Goal: Task Accomplishment & Management: Complete application form

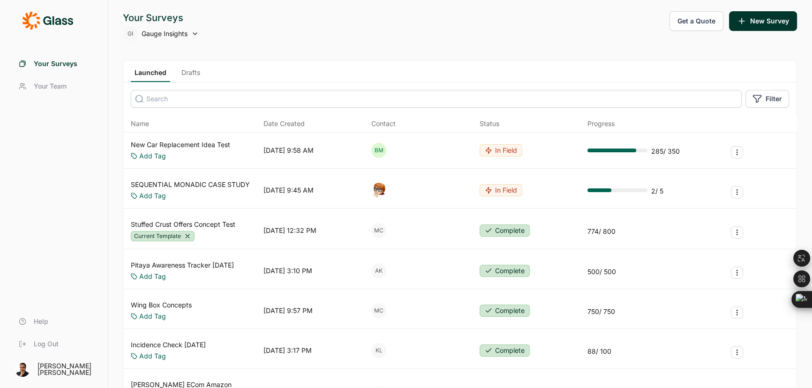
click at [181, 72] on link "Drafts" at bounding box center [191, 75] width 26 height 14
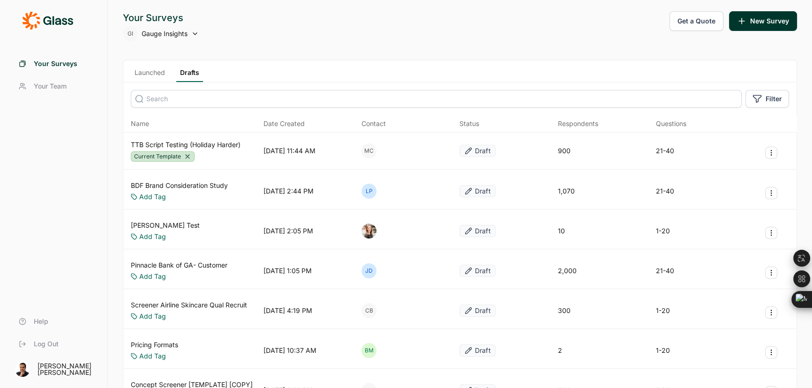
click at [179, 101] on input at bounding box center [436, 99] width 611 height 18
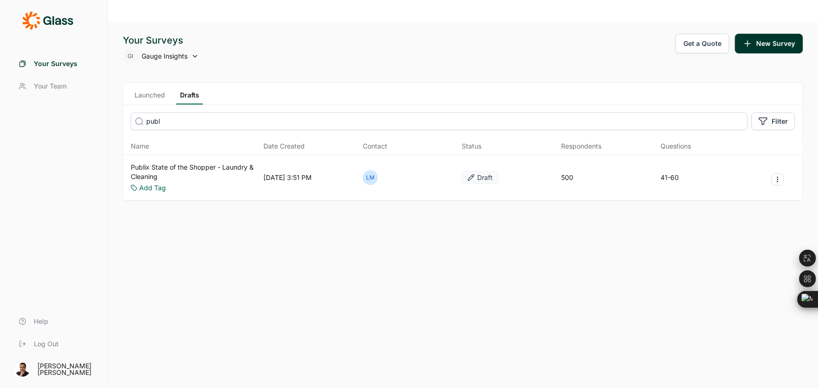
type input "publ"
click at [181, 163] on link "Publix State of the Shopper - Laundry & Cleaning" at bounding box center [195, 172] width 129 height 19
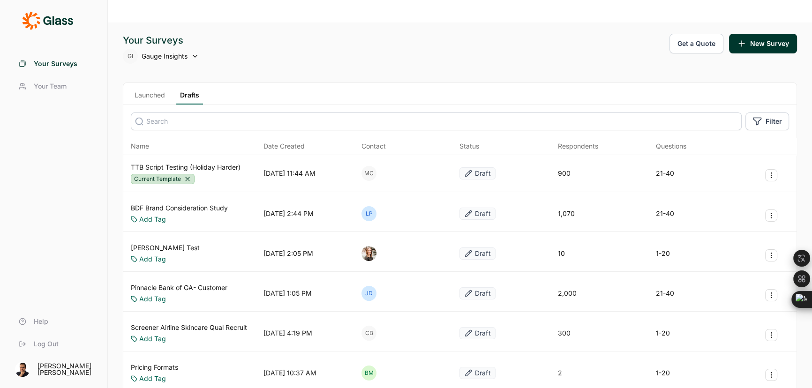
click at [188, 113] on input at bounding box center [436, 122] width 611 height 18
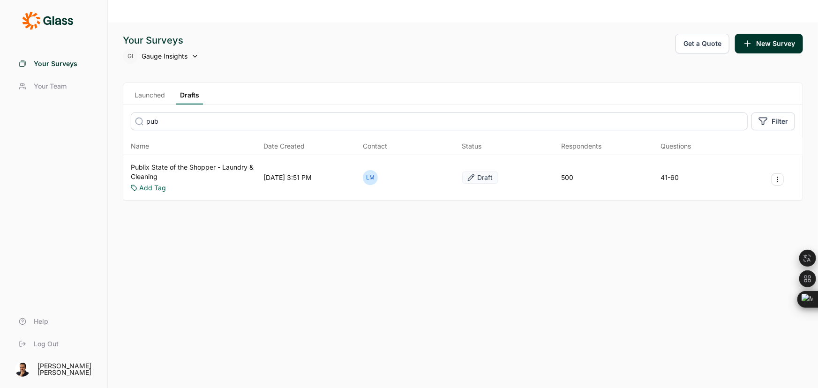
type input "pub"
click at [779, 176] on icon "Survey Actions" at bounding box center [778, 180] width 8 height 8
click at [391, 192] on div "Your Surveys GI Gauge Insights Get a Quote New Survey Launched Drafts pub Filte…" at bounding box center [463, 217] width 710 height 388
click at [782, 34] on button "New Survey" at bounding box center [769, 44] width 68 height 20
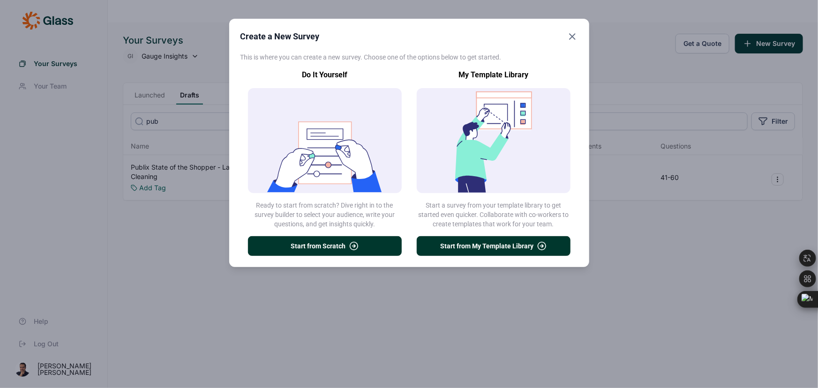
click at [319, 250] on button "Start from Scratch" at bounding box center [325, 246] width 154 height 20
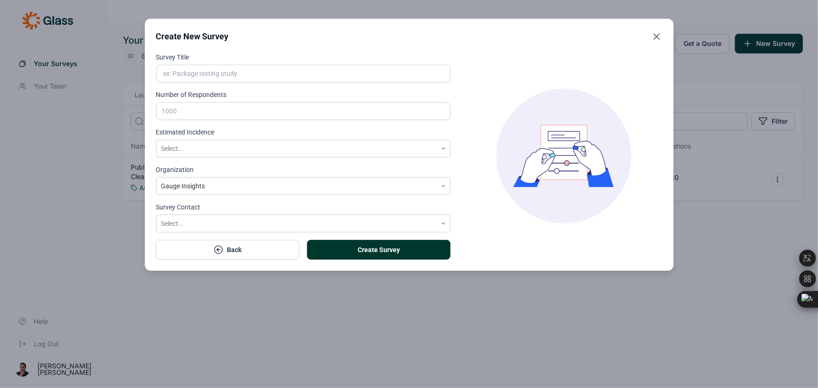
click at [189, 72] on input "Survey Title" at bounding box center [303, 74] width 295 height 18
paste input "Publix State of the Shopper - Laundry & Cleaning"
type input "Publix State of the Shopper - Laundry & Cleaning ([PERSON_NAME]'s comments)"
click at [188, 110] on input "Number of Respondents" at bounding box center [303, 111] width 295 height 18
type input "500"
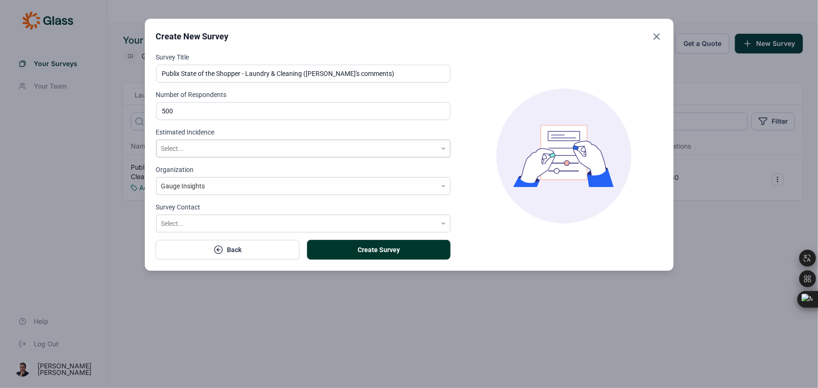
click at [189, 148] on div at bounding box center [296, 149] width 271 height 12
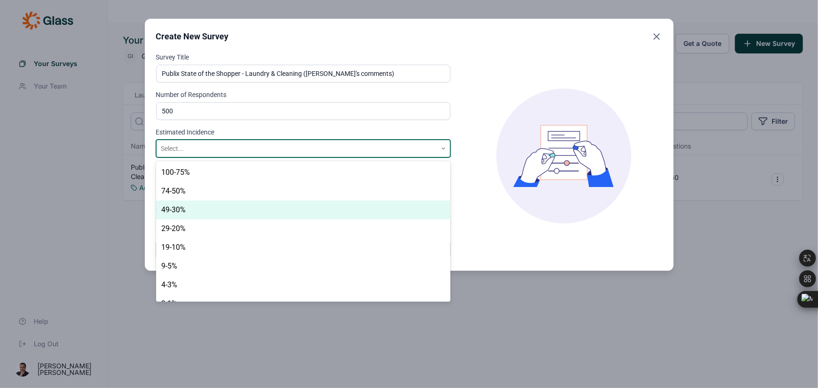
click at [192, 206] on div "49-30%" at bounding box center [303, 210] width 295 height 19
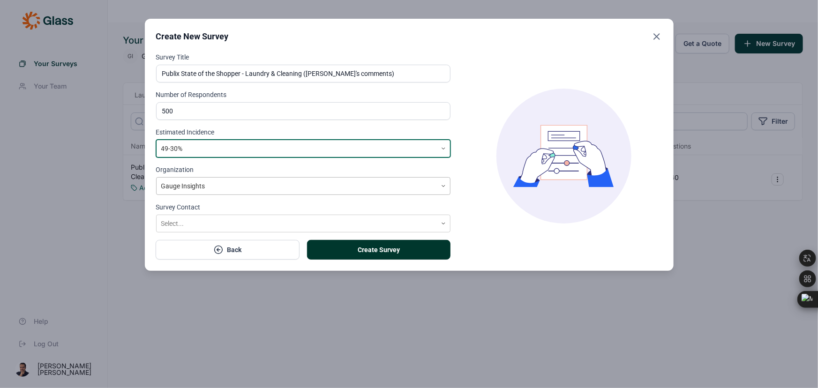
click at [196, 189] on div at bounding box center [296, 187] width 271 height 12
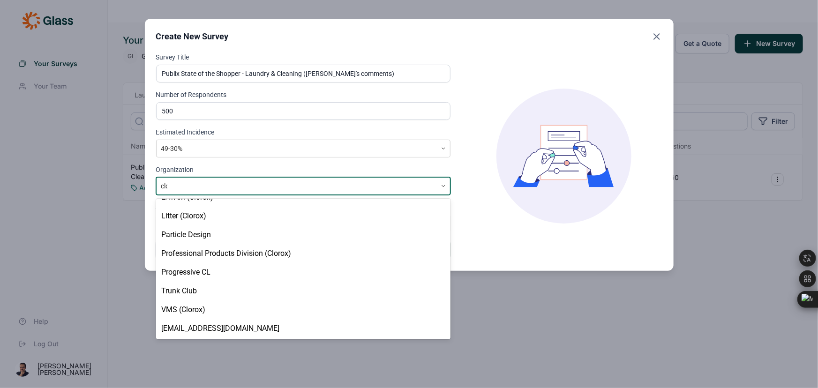
type input "clor"
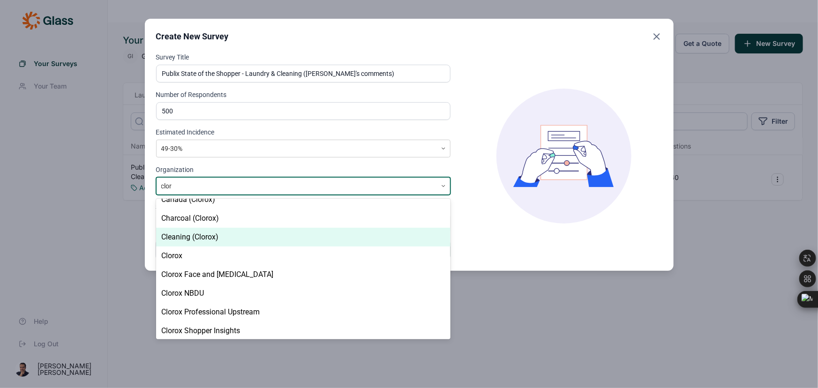
scroll to position [120, 0]
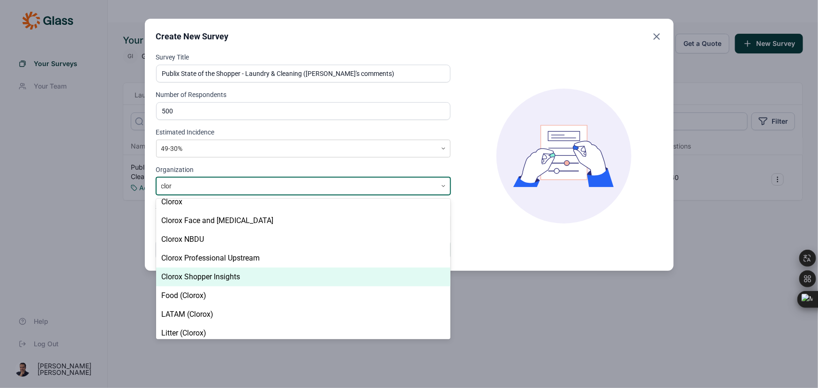
click at [232, 274] on div "Clorox Shopper Insights" at bounding box center [303, 277] width 295 height 19
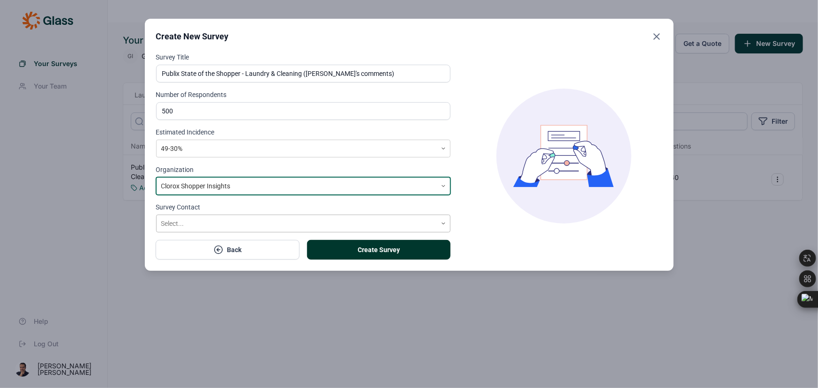
click at [204, 223] on div at bounding box center [296, 224] width 271 height 12
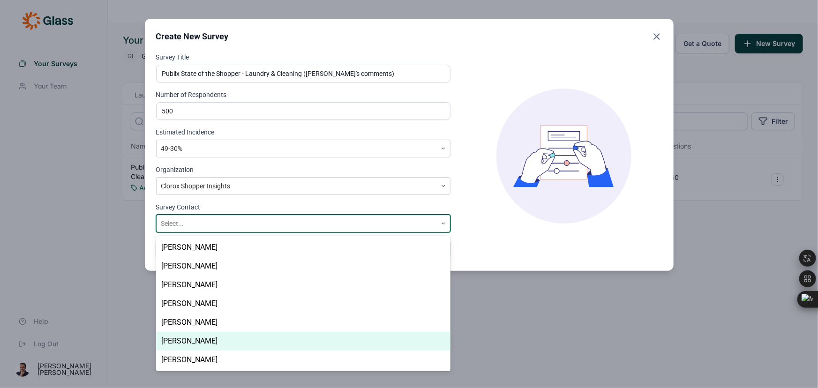
click at [203, 342] on div "[PERSON_NAME]" at bounding box center [303, 341] width 295 height 19
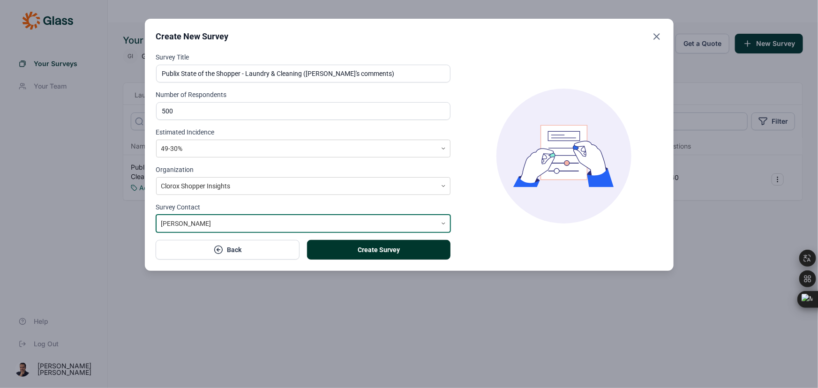
click at [379, 253] on button "Create Survey" at bounding box center [378, 250] width 143 height 20
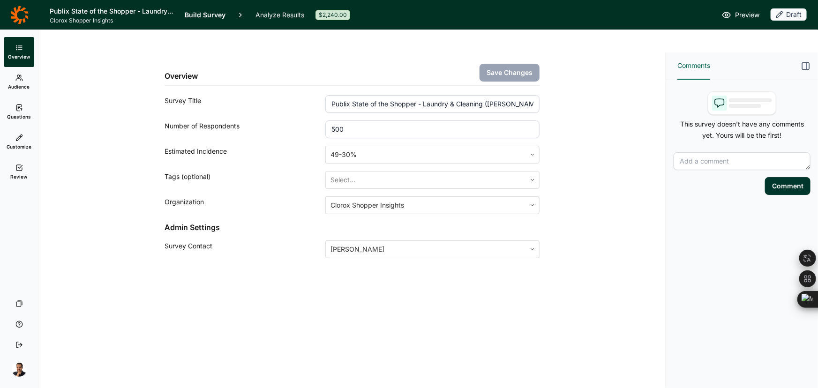
click at [26, 84] on span "Audience" at bounding box center [19, 86] width 22 height 7
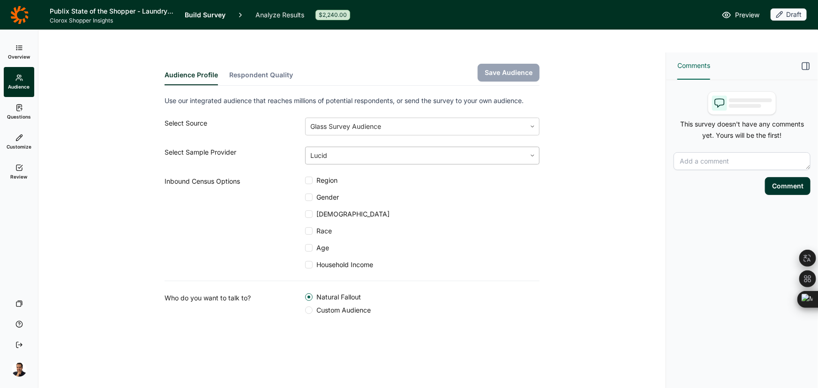
click at [389, 149] on div at bounding box center [415, 155] width 211 height 13
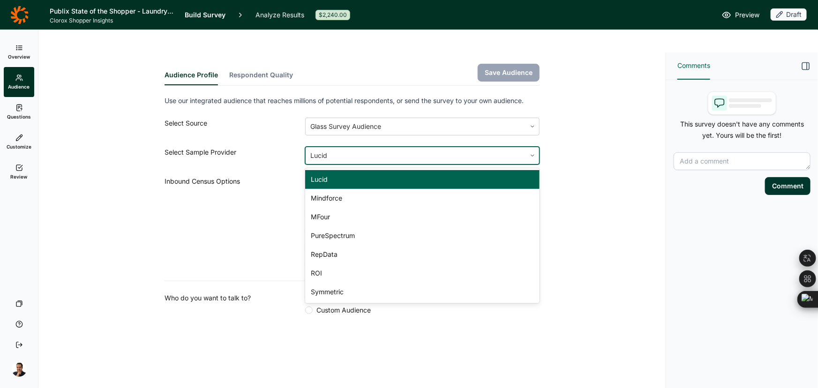
click at [372, 170] on div "Lucid" at bounding box center [422, 179] width 234 height 19
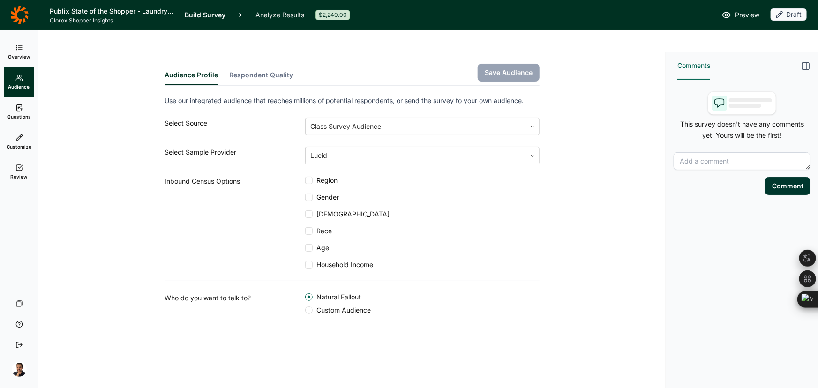
click at [332, 176] on span "Region" at bounding box center [325, 180] width 25 height 9
click at [305, 181] on input "Region" at bounding box center [305, 181] width 0 height 0
click at [323, 210] on span "[DEMOGRAPHIC_DATA]" at bounding box center [351, 214] width 77 height 9
click at [305, 214] on input "[DEMOGRAPHIC_DATA]" at bounding box center [305, 214] width 0 height 0
click at [323, 226] on span "Race" at bounding box center [322, 230] width 19 height 9
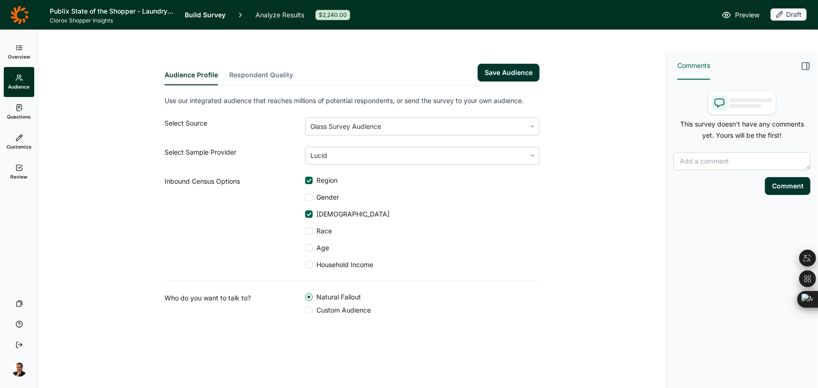
click at [305, 231] on input "Race" at bounding box center [305, 231] width 0 height 0
click at [324, 243] on span "Age" at bounding box center [321, 247] width 16 height 9
click at [305, 248] on input "Age" at bounding box center [305, 248] width 0 height 0
click at [317, 248] on div "Use our integrated audience that reaches millions of potential respondents, or …" at bounding box center [352, 205] width 375 height 220
click at [317, 260] on span "Household Income" at bounding box center [343, 264] width 60 height 9
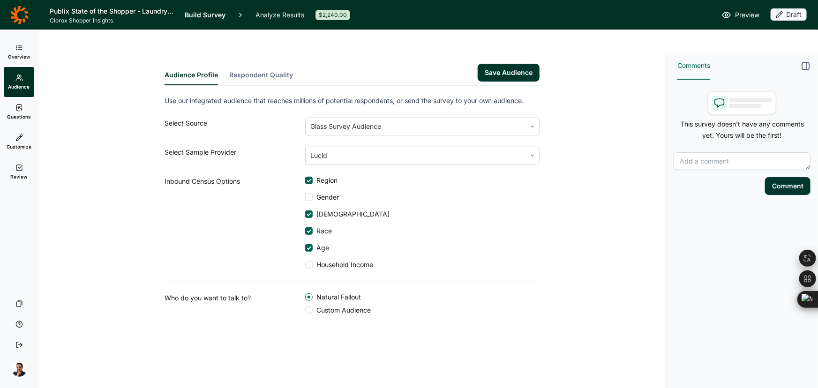
click at [305, 265] on input "Household Income" at bounding box center [305, 265] width 0 height 0
click at [327, 306] on span "Custom Audience" at bounding box center [342, 310] width 58 height 9
click at [305, 310] on input "Custom Audience" at bounding box center [305, 310] width 0 height 0
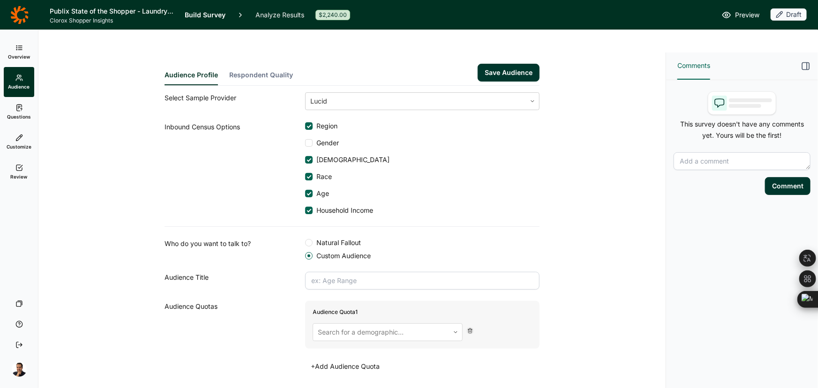
scroll to position [61, 0]
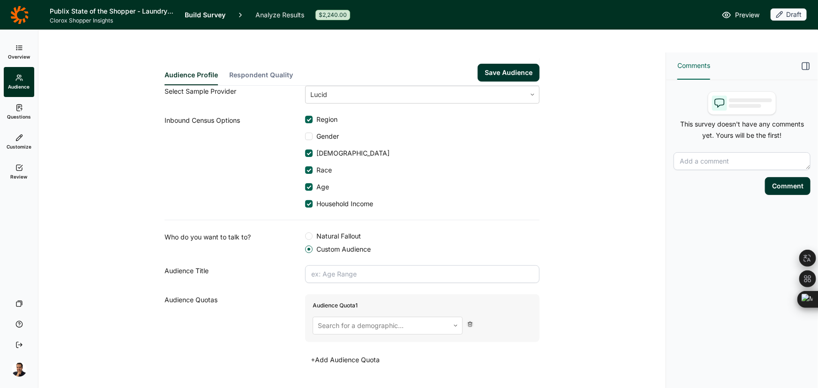
click at [333, 265] on input "text" at bounding box center [422, 274] width 234 height 18
paste input "70% [DEMOGRAPHIC_DATA] / AGE [DEMOGRAPHIC_DATA] Set at D8)"
type input "70% [DEMOGRAPHIC_DATA] / AGE [DEMOGRAPHIC_DATA] Set at D8)"
click at [344, 319] on div at bounding box center [381, 325] width 127 height 13
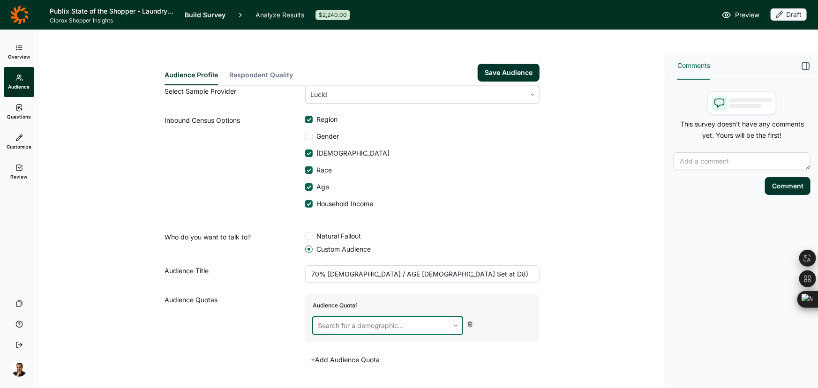
click at [580, 56] on div "Audience Profile Respondent Quality Save Audience Use our integrated audience t…" at bounding box center [352, 202] width 605 height 420
click at [334, 319] on div at bounding box center [381, 325] width 127 height 13
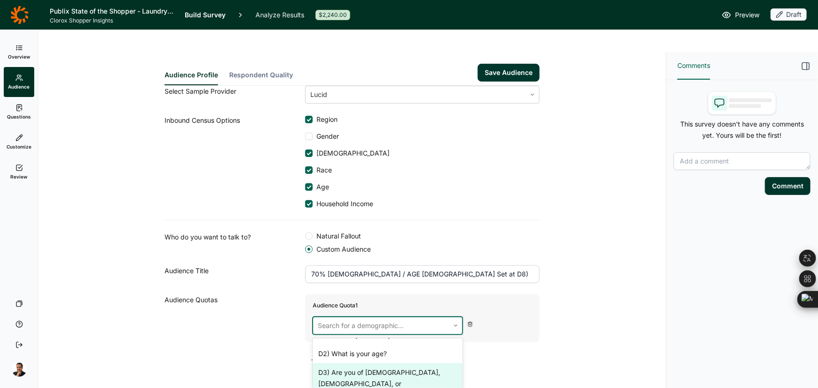
scroll to position [0, 0]
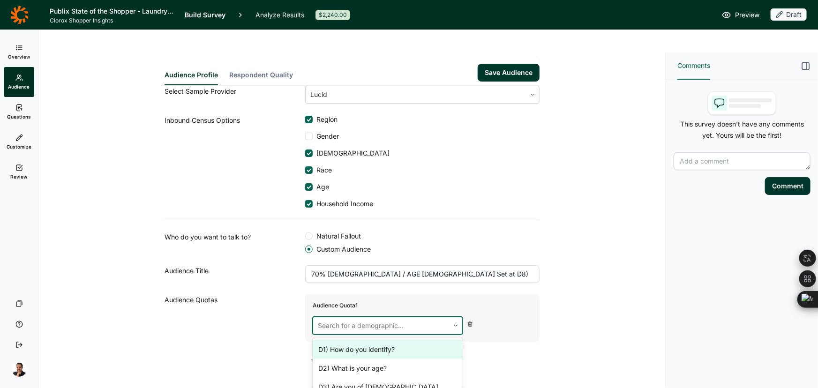
click at [365, 340] on div "D1) How do you identify?" at bounding box center [388, 349] width 150 height 19
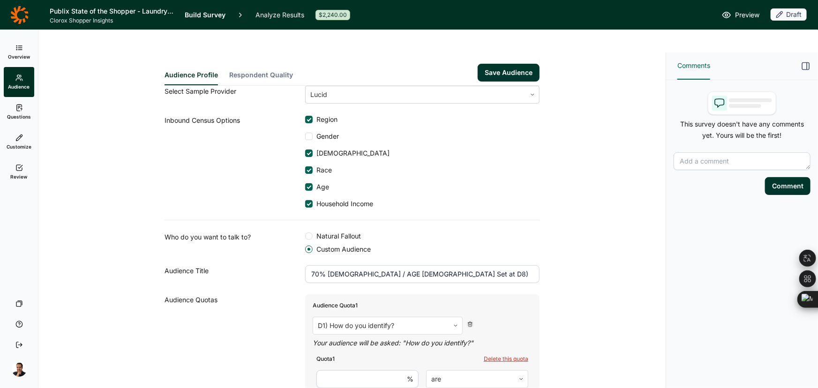
click at [364, 370] on input "number" at bounding box center [367, 379] width 102 height 18
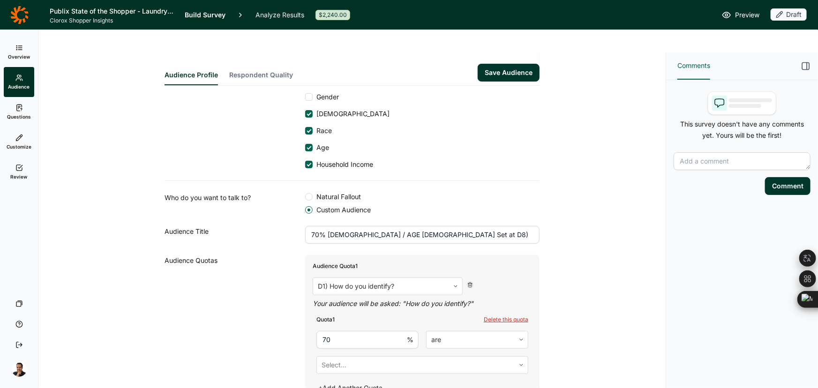
scroll to position [104, 0]
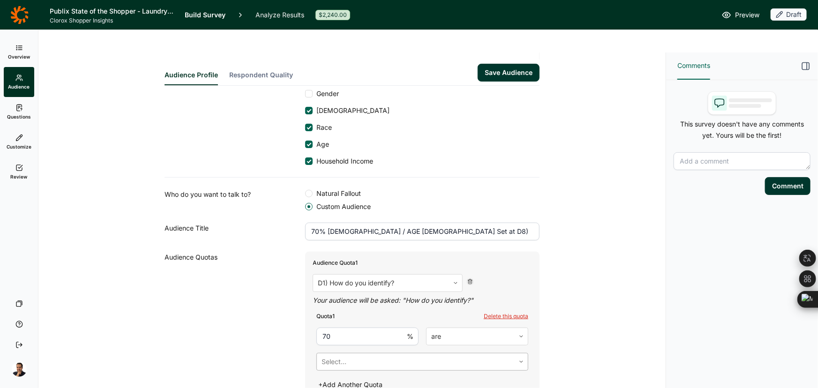
type input "70"
click at [394, 355] on div at bounding box center [416, 361] width 188 height 13
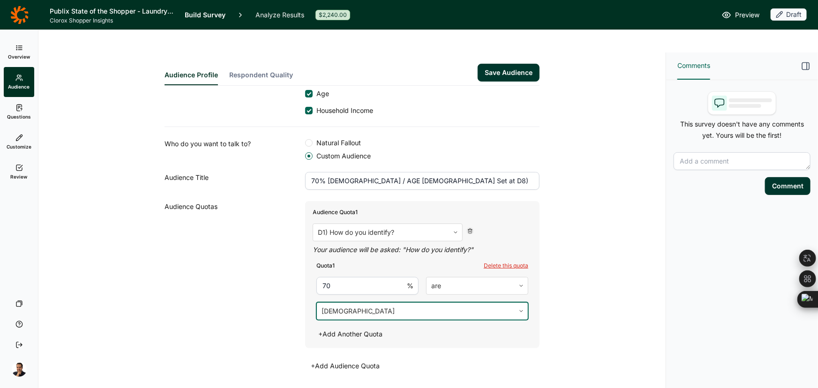
scroll to position [160, 0]
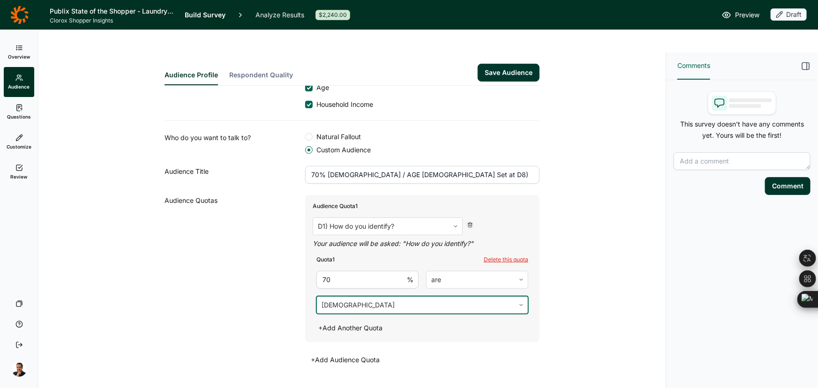
click at [346, 322] on button "+ Add Another Quota" at bounding box center [350, 328] width 75 height 13
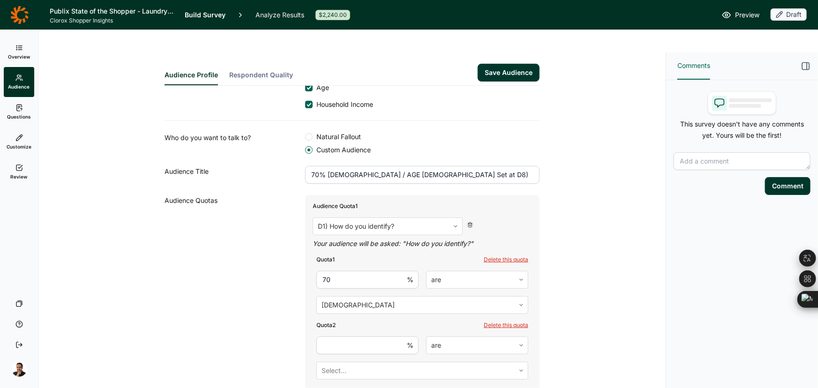
click at [352, 337] on input "number" at bounding box center [367, 346] width 102 height 18
type input "30"
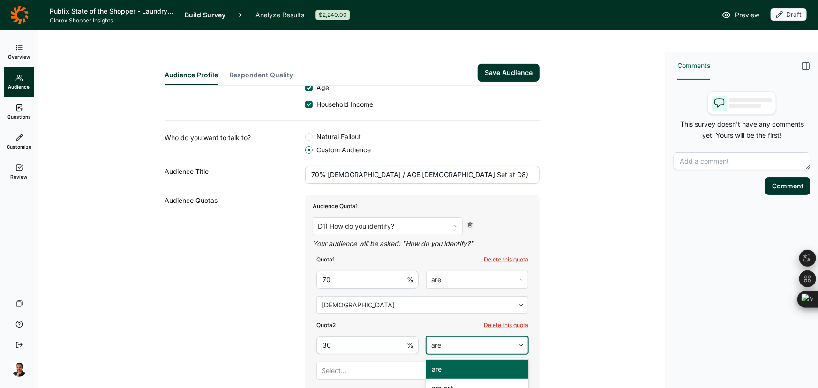
click at [479, 339] on div at bounding box center [470, 345] width 79 height 13
click at [384, 364] on div at bounding box center [416, 370] width 188 height 13
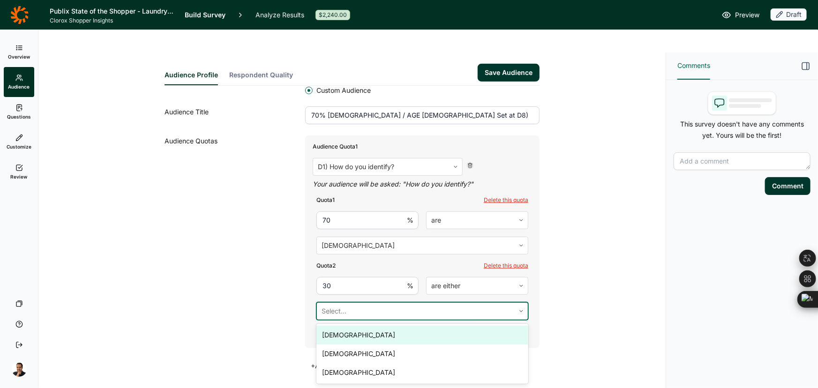
scroll to position [226, 0]
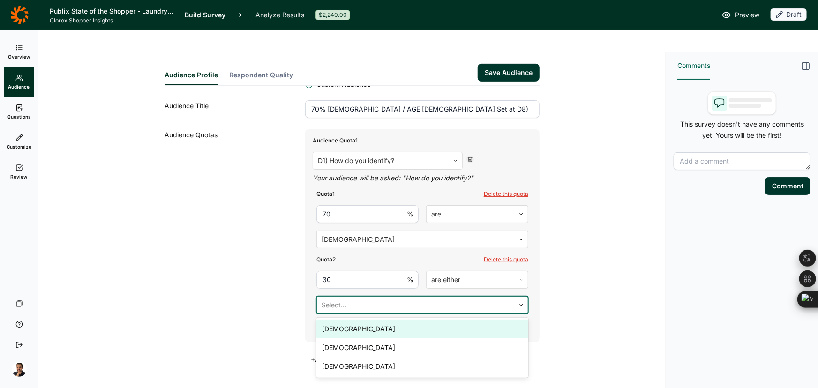
click at [383, 320] on div "[DEMOGRAPHIC_DATA]" at bounding box center [422, 329] width 212 height 19
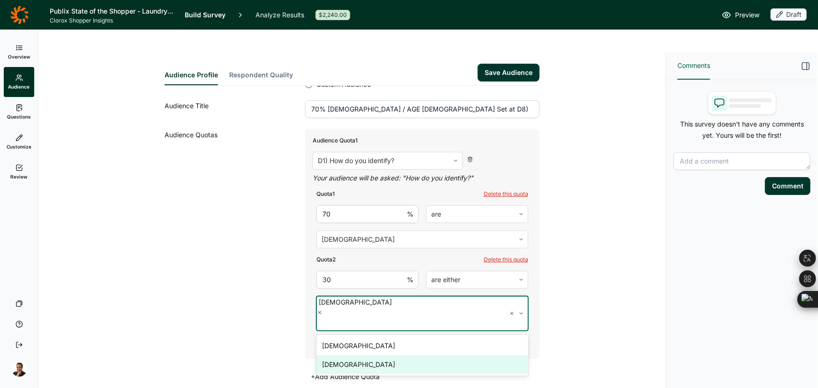
click at [375, 355] on div "[DEMOGRAPHIC_DATA]" at bounding box center [422, 364] width 212 height 19
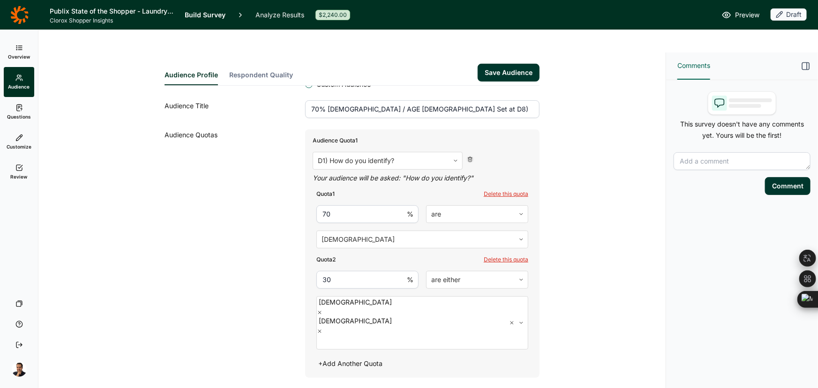
click at [289, 309] on div "Audience Quotas" at bounding box center [235, 265] width 141 height 273
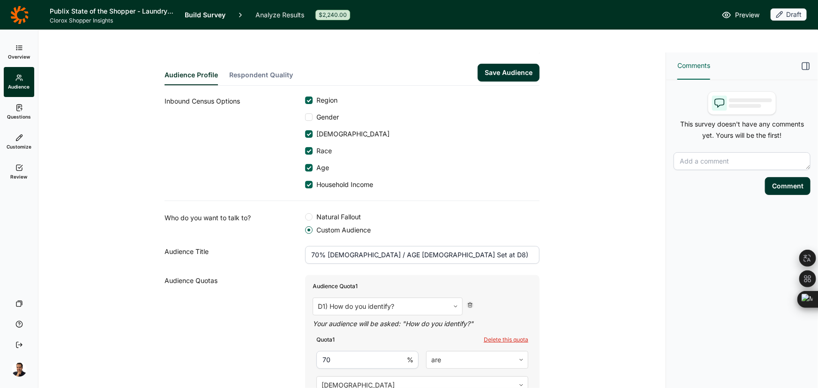
scroll to position [56, 0]
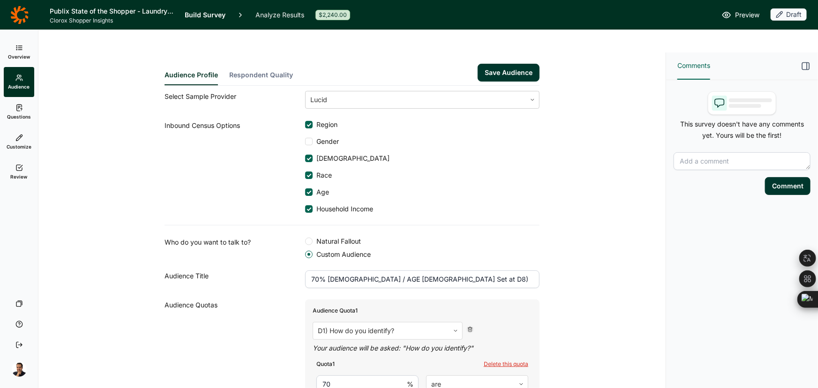
click at [25, 107] on link "Questions" at bounding box center [19, 112] width 30 height 30
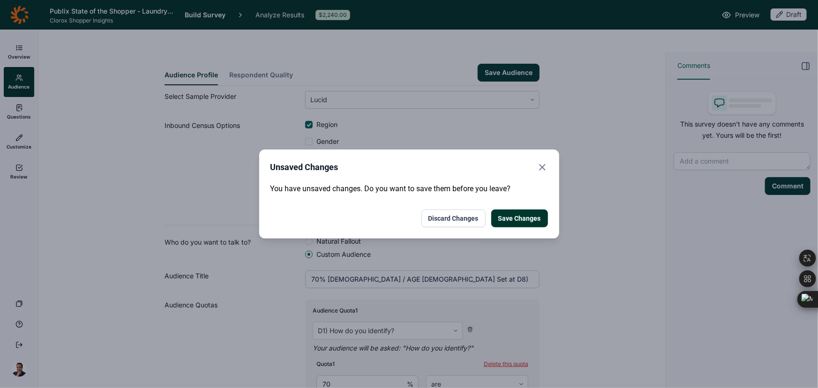
click at [460, 215] on button "Discard Changes" at bounding box center [453, 219] width 64 height 18
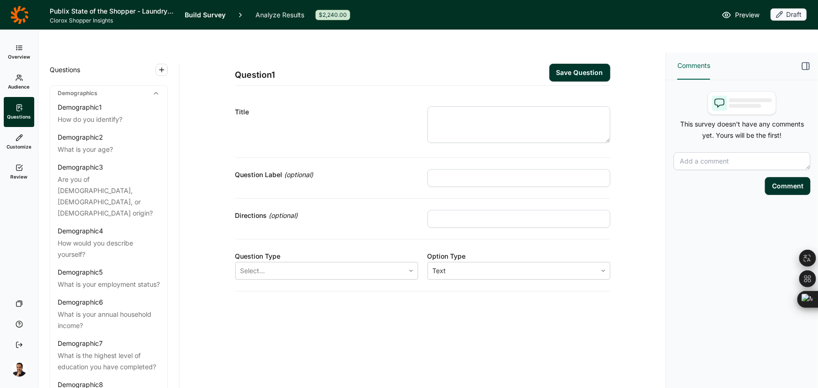
click at [454, 106] on textarea at bounding box center [519, 124] width 183 height 37
paste textarea "You mentioned living in the South region. In which state do you live?"
type textarea "You mentioned living in the South region. In which state do you live?"
click at [391, 264] on div at bounding box center [320, 270] width 159 height 13
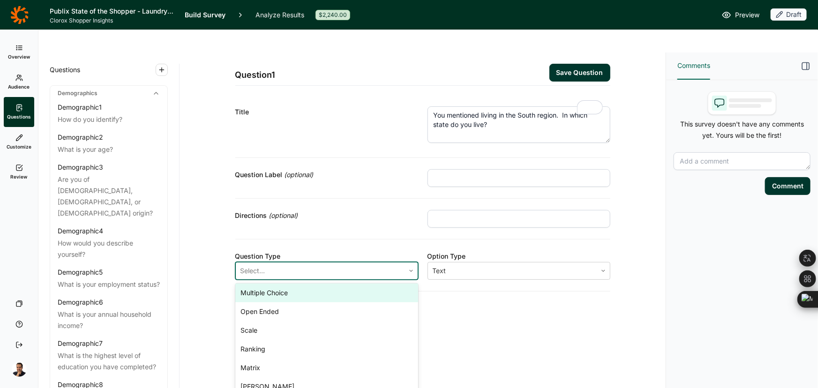
click at [333, 284] on div "Multiple Choice" at bounding box center [326, 293] width 183 height 19
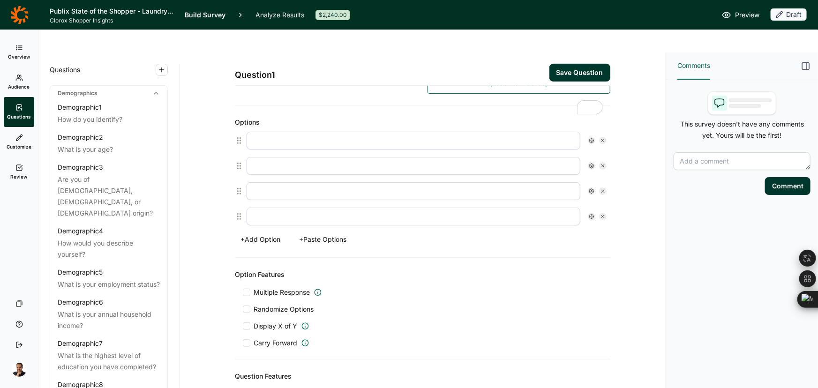
scroll to position [256, 0]
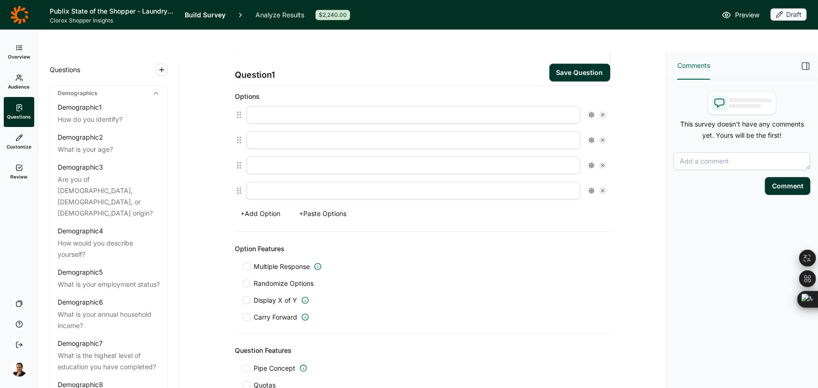
click at [326, 207] on button "+ Paste Options" at bounding box center [323, 213] width 59 height 13
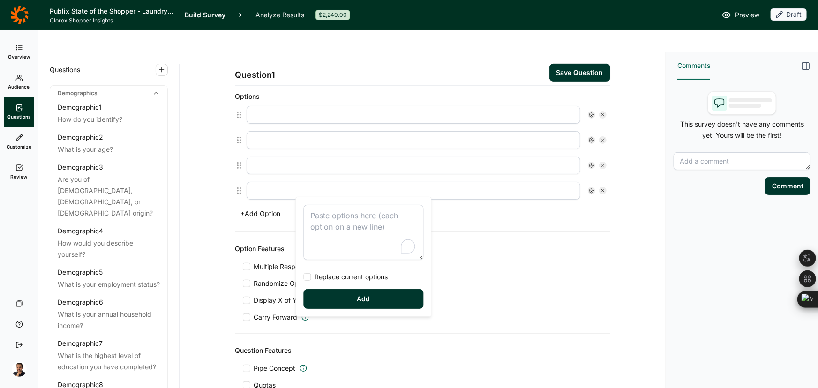
click at [328, 222] on textarea "To enrich screen reader interactions, please activate Accessibility in Grammarl…" at bounding box center [364, 232] width 120 height 55
type textarea "[US_STATE] [US_STATE] [US_STATE] [US_STATE] [US_STATE] [US_STATE] [US_STATE] [U…"
click at [333, 275] on span "Replace current options" at bounding box center [349, 276] width 77 height 9
click at [304, 277] on input "Replace current options" at bounding box center [304, 277] width 0 height 0
click at [334, 300] on button "Add" at bounding box center [364, 299] width 120 height 20
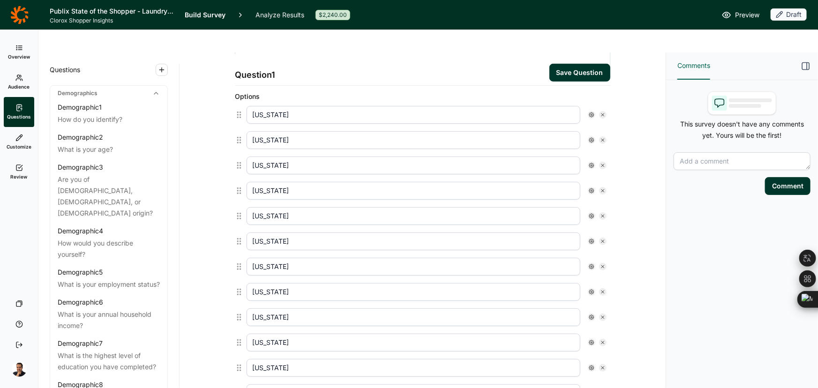
type input "[US_STATE]"
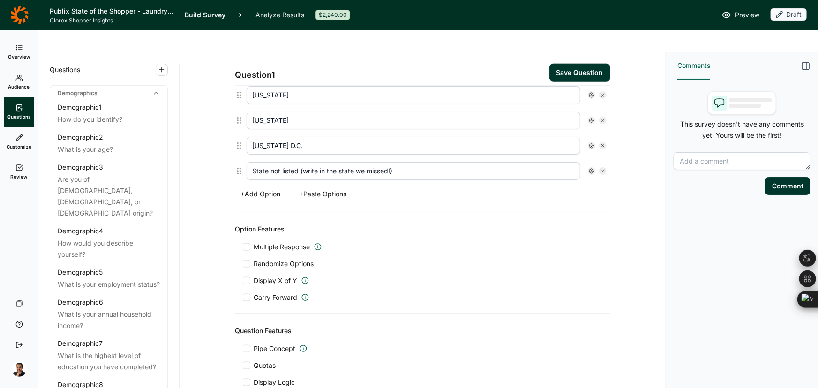
scroll to position [0, 0]
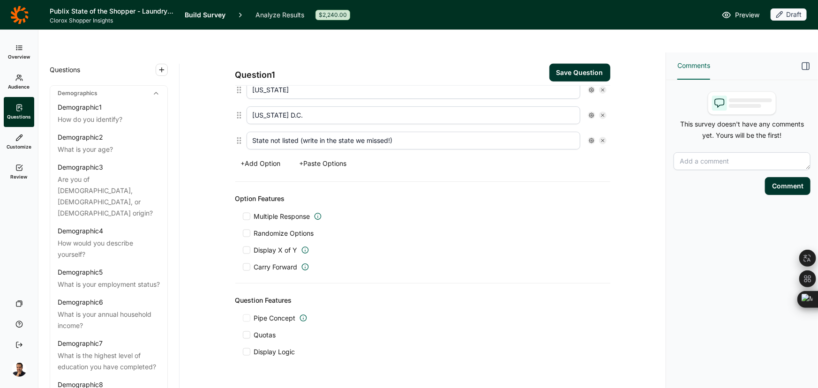
click at [266, 347] on span "Display Logic" at bounding box center [274, 351] width 41 height 9
click at [243, 352] on input "Display Logic" at bounding box center [243, 352] width 0 height 0
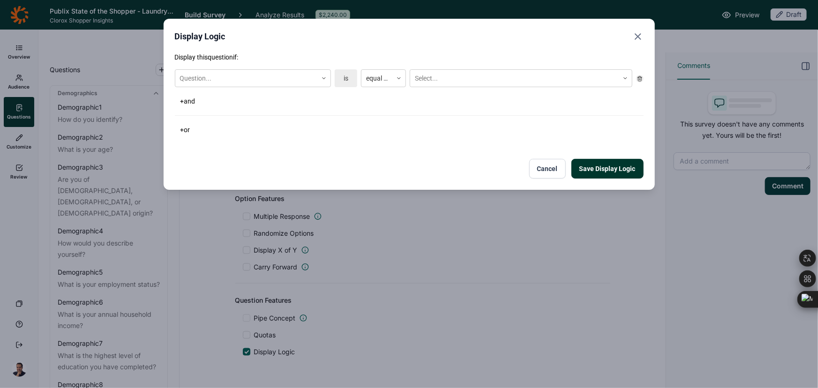
click at [520, 172] on div "Save Display Logic Cancel" at bounding box center [409, 169] width 469 height 20
click at [559, 168] on button "Cancel" at bounding box center [547, 169] width 37 height 20
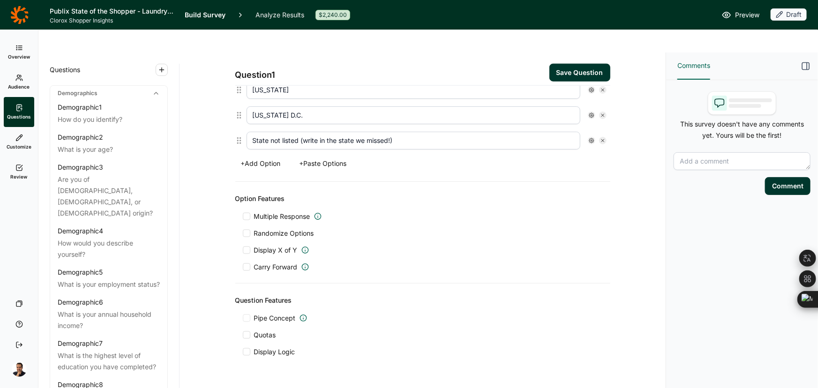
click at [267, 331] on span "Quotas" at bounding box center [265, 335] width 22 height 9
click at [243, 335] on input "Quotas" at bounding box center [243, 335] width 0 height 0
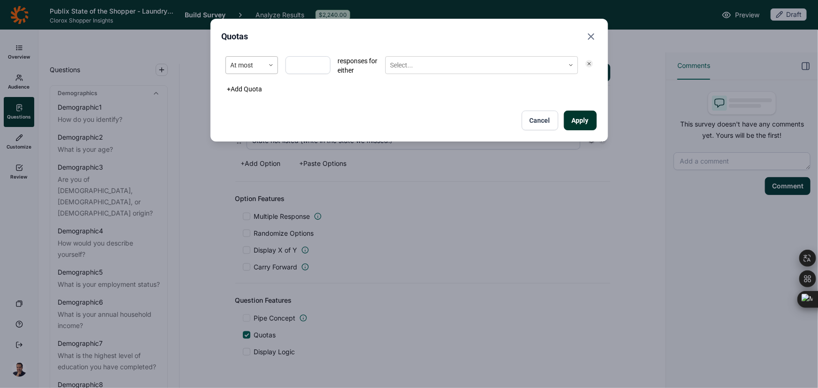
click at [259, 62] on div at bounding box center [245, 66] width 29 height 12
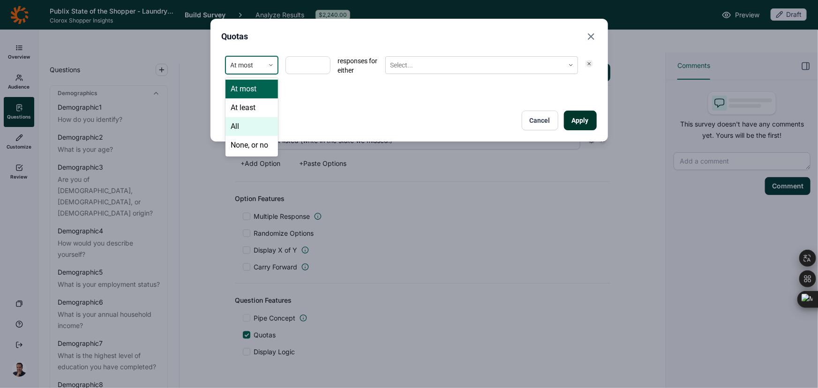
click at [252, 126] on div "All" at bounding box center [252, 126] width 53 height 19
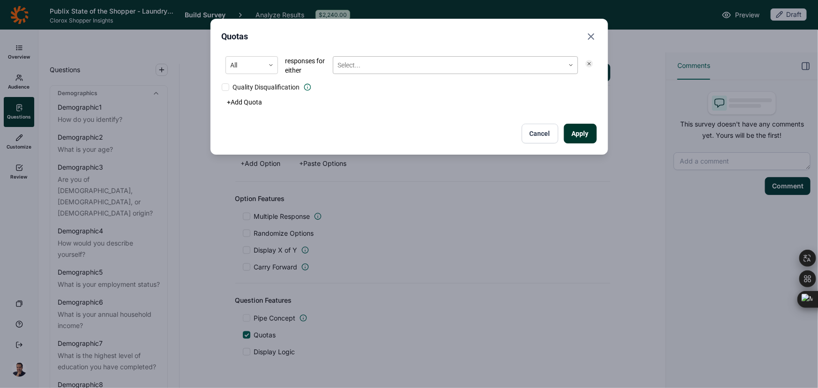
click at [374, 61] on div at bounding box center [449, 66] width 222 height 12
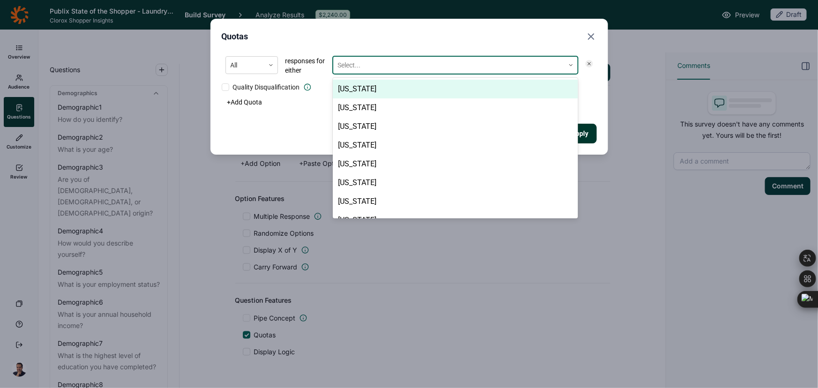
click at [362, 90] on div "[US_STATE]" at bounding box center [455, 89] width 245 height 19
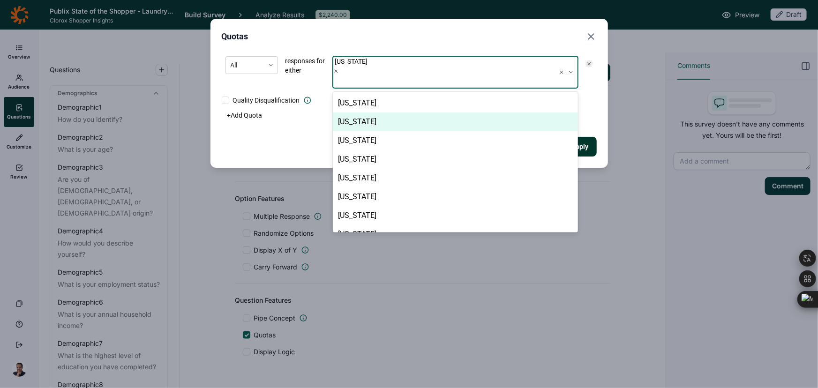
click at [361, 113] on div "[US_STATE]" at bounding box center [455, 122] width 245 height 19
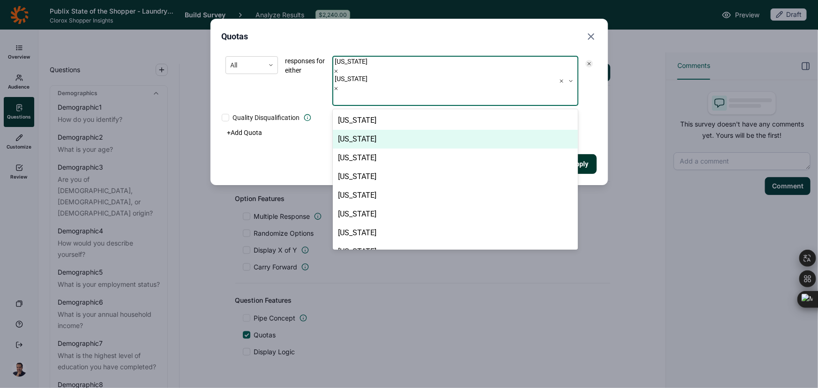
click at [361, 130] on div "[US_STATE]" at bounding box center [455, 139] width 245 height 19
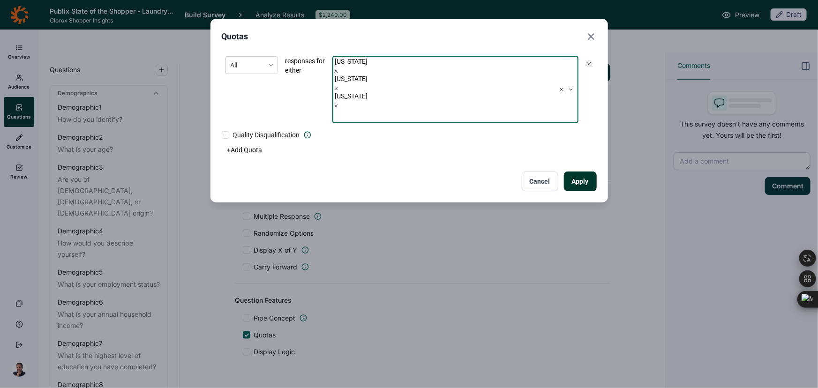
drag, startPoint x: 452, startPoint y: 64, endPoint x: 443, endPoint y: 75, distance: 14.6
click at [336, 110] on div at bounding box center [334, 116] width 1 height 12
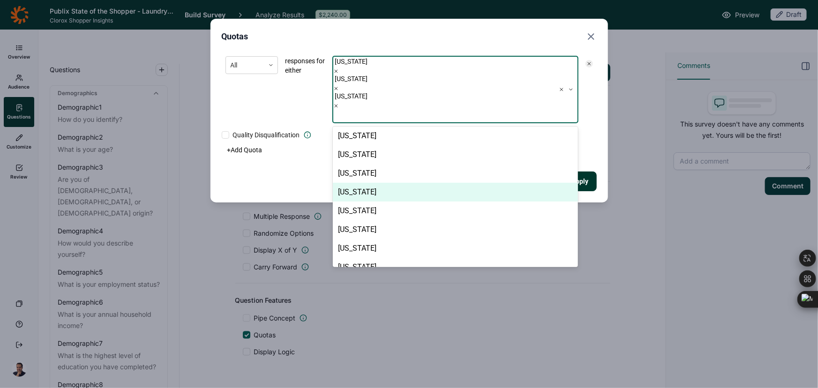
scroll to position [42, 0]
click at [377, 180] on div "[US_STATE]" at bounding box center [455, 189] width 245 height 19
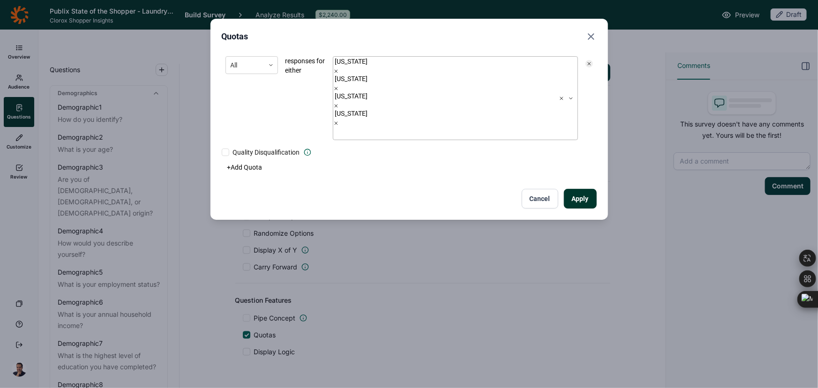
click at [370, 59] on div "[US_STATE] [US_STATE] [US_STATE] [US_STATE]" at bounding box center [351, 98] width 37 height 83
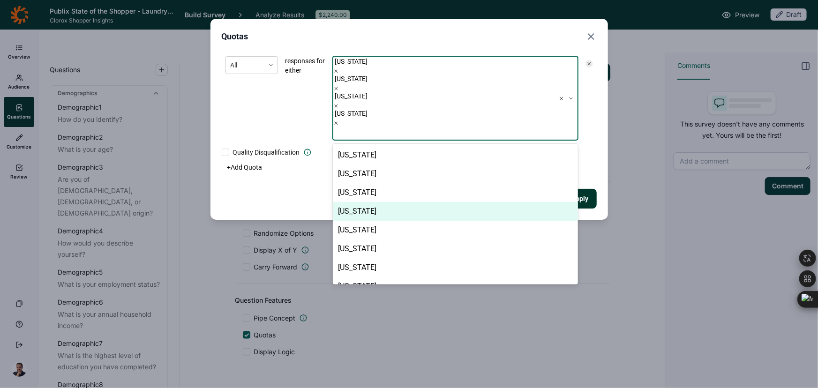
scroll to position [69, 0]
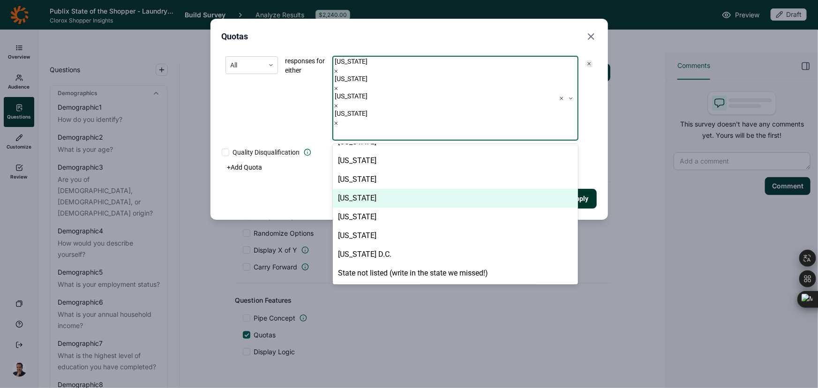
click at [409, 189] on div "[US_STATE]" at bounding box center [455, 198] width 245 height 19
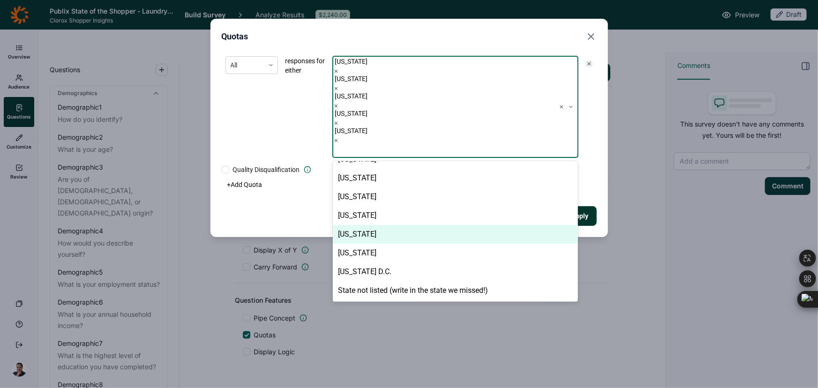
click at [385, 225] on div "[US_STATE]" at bounding box center [455, 234] width 245 height 19
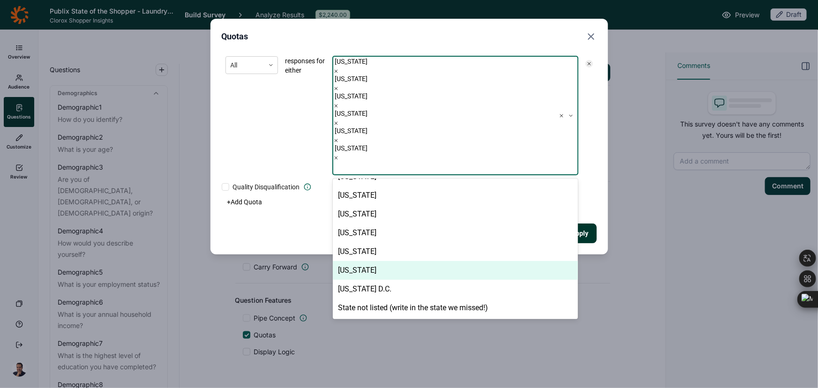
click at [379, 261] on div "[US_STATE]" at bounding box center [455, 270] width 245 height 19
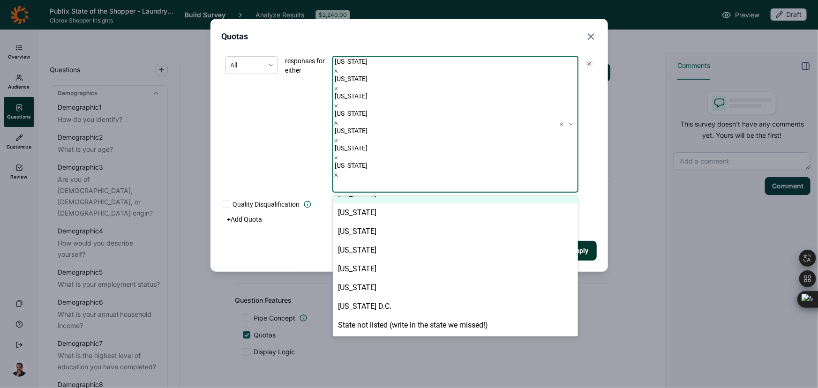
click at [592, 213] on div "+ Add Quota" at bounding box center [409, 219] width 375 height 13
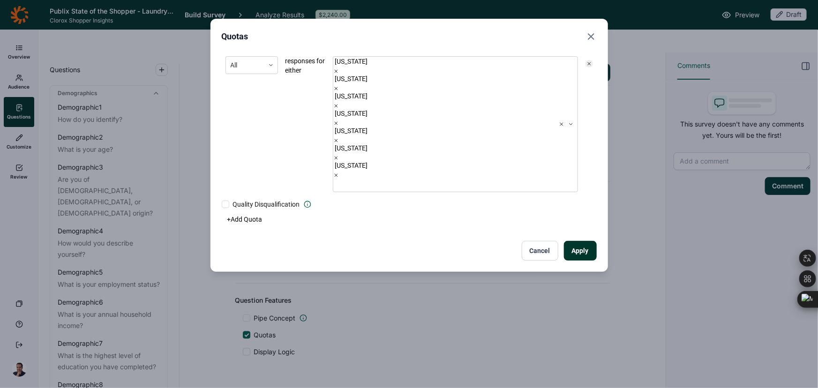
click at [585, 241] on button "Apply" at bounding box center [580, 251] width 33 height 20
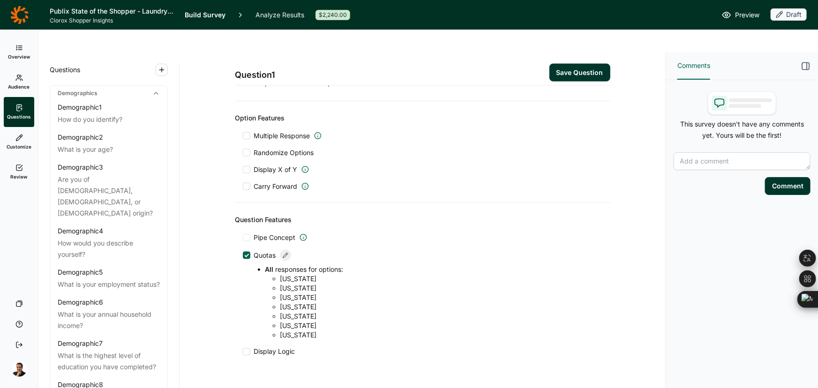
scroll to position [614, 0]
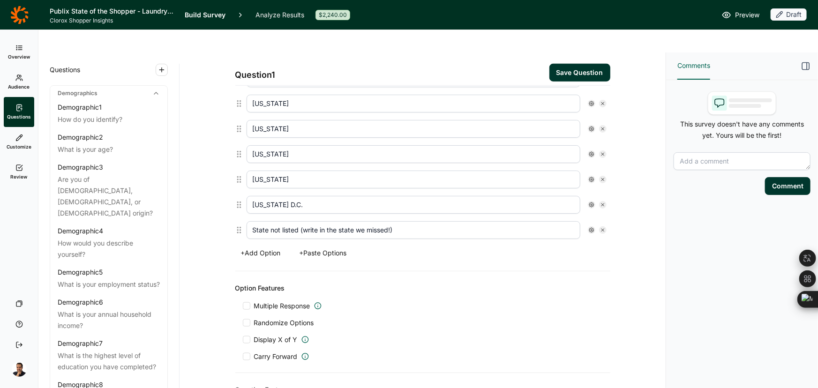
click at [289, 221] on input "State not listed (write in the state we missed!)" at bounding box center [414, 230] width 334 height 18
click at [591, 227] on icon at bounding box center [592, 230] width 6 height 6
click at [595, 248] on div at bounding box center [597, 249] width 8 height 8
click at [593, 248] on input "Free Text" at bounding box center [593, 248] width 0 height 0
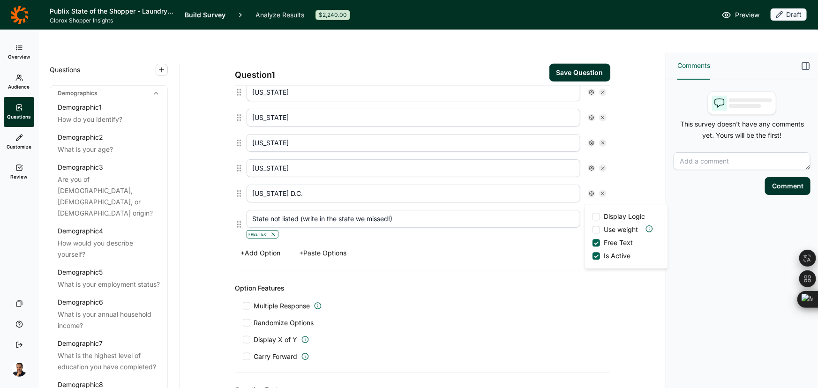
click at [575, 64] on button "Save Question" at bounding box center [579, 73] width 61 height 18
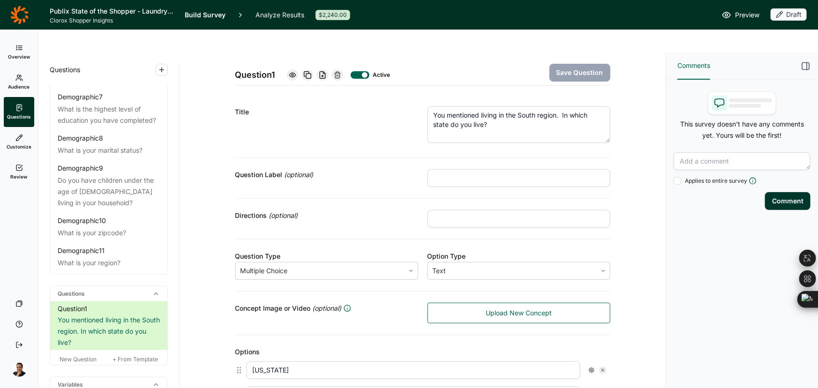
click at [585, 240] on div "Question Type Multiple Choice Option Type Text" at bounding box center [422, 266] width 375 height 52
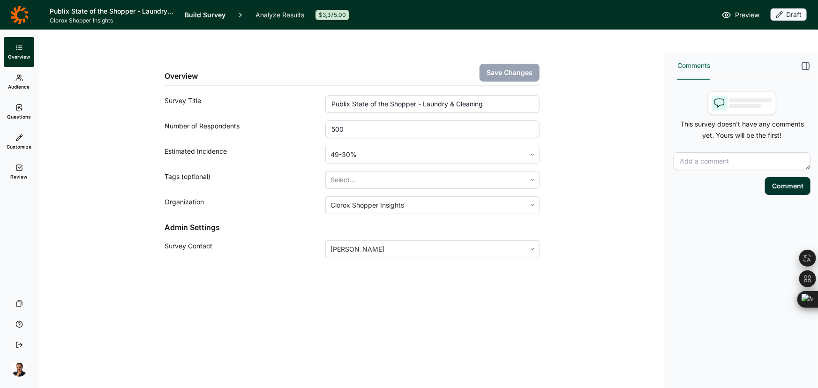
drag, startPoint x: 425, startPoint y: 82, endPoint x: 272, endPoint y: 78, distance: 152.4
click at [272, 95] on div "Survey Title Publix State of the Shopper - Laundry & Cleaning" at bounding box center [352, 104] width 375 height 18
click at [29, 85] on span "Audience" at bounding box center [19, 86] width 22 height 7
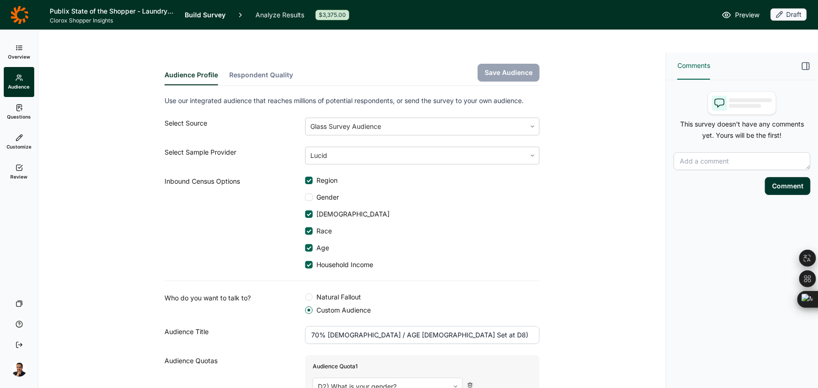
drag, startPoint x: 464, startPoint y: 314, endPoint x: 198, endPoint y: 314, distance: 265.8
click at [198, 326] on div "Audience Title 70% FEMALE / AGE 18-76 Set at D8)" at bounding box center [352, 335] width 375 height 18
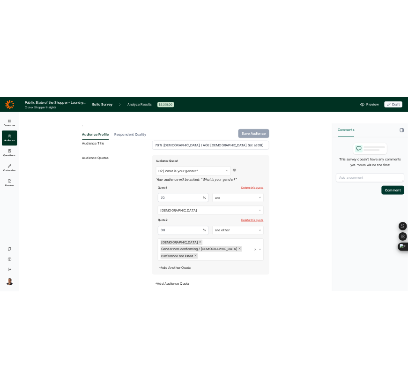
scroll to position [250, 0]
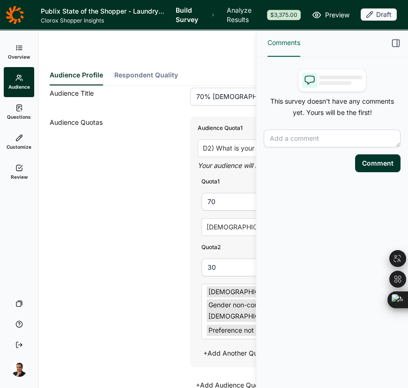
click at [393, 41] on use "button" at bounding box center [396, 43] width 7 height 7
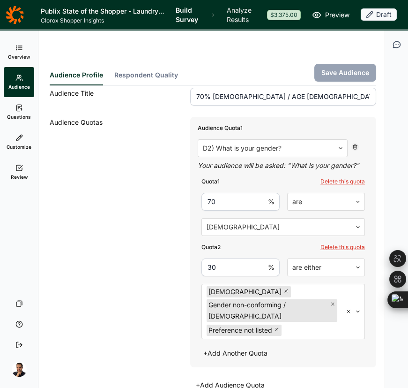
click at [21, 119] on span "Questions" at bounding box center [19, 116] width 24 height 7
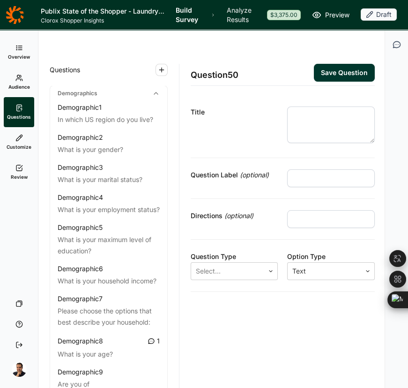
click at [18, 82] on link "Audience" at bounding box center [19, 82] width 30 height 30
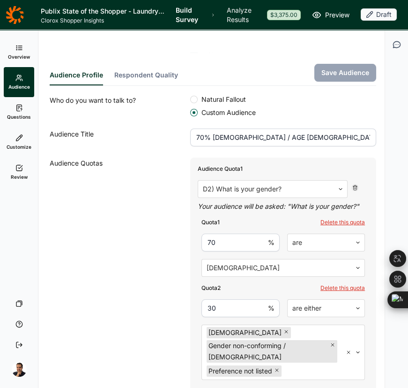
scroll to position [213, 0]
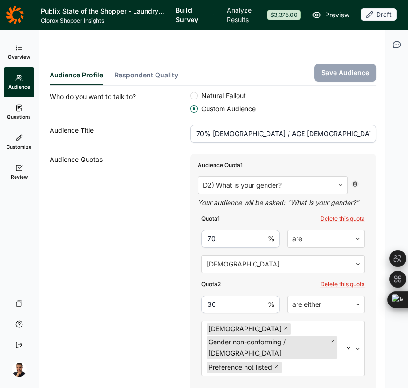
click at [28, 113] on link "Questions" at bounding box center [19, 112] width 30 height 30
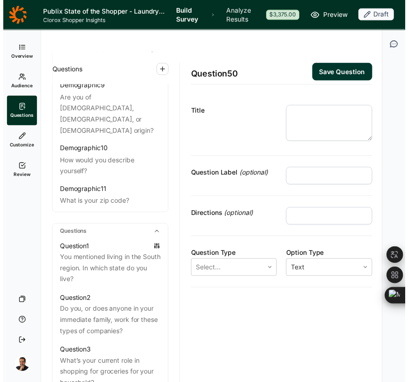
scroll to position [298, 0]
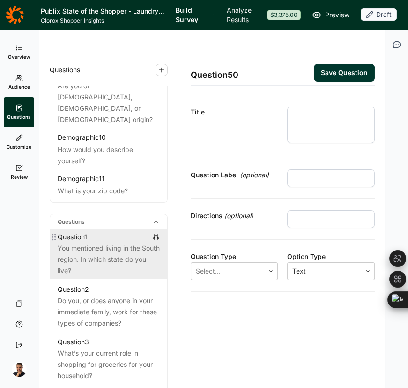
click at [100, 245] on div "You mentioned living in the South region. In which state do you live?" at bounding box center [109, 259] width 102 height 34
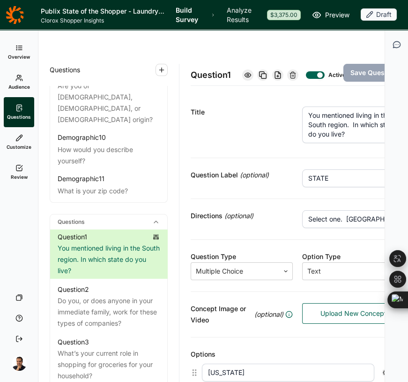
drag, startPoint x: 346, startPoint y: 115, endPoint x: 280, endPoint y: 92, distance: 69.7
click at [280, 95] on div "Title You mentioned living in the South region. In which state do you live?" at bounding box center [298, 126] width 214 height 63
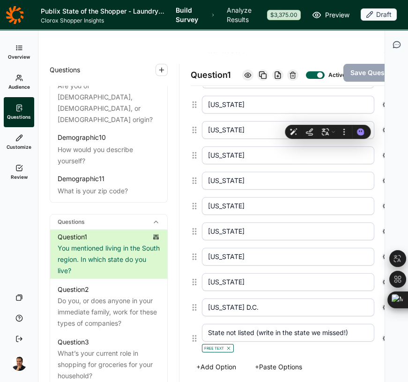
scroll to position [398, 0]
